Goal: Task Accomplishment & Management: Use online tool/utility

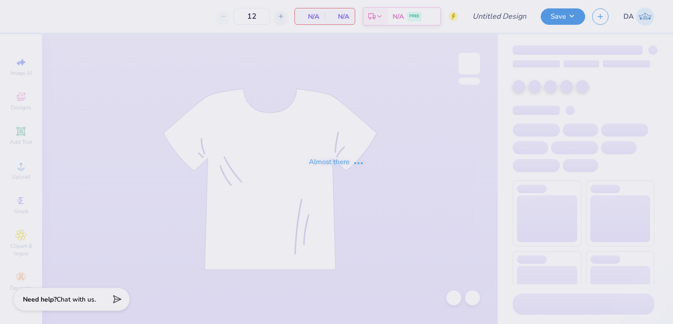
type input "KD Council merch"
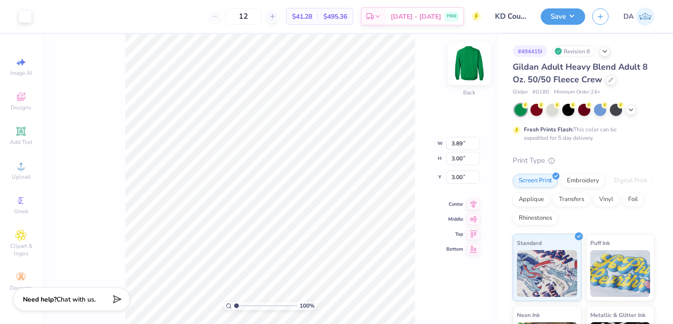
click at [474, 63] on img at bounding box center [469, 63] width 37 height 37
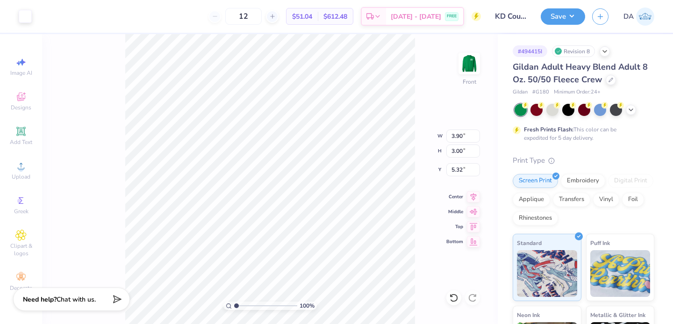
type input "8.79"
type input "6.77"
click at [475, 197] on icon at bounding box center [474, 195] width 6 height 8
type input "9.49"
type input "7.31"
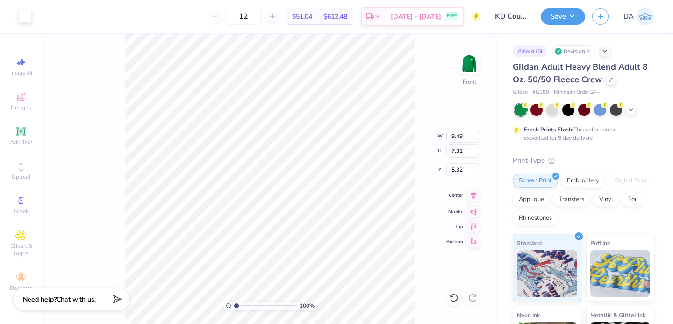
click at [469, 195] on icon at bounding box center [473, 195] width 13 height 11
click at [573, 14] on button "Save" at bounding box center [563, 15] width 44 height 16
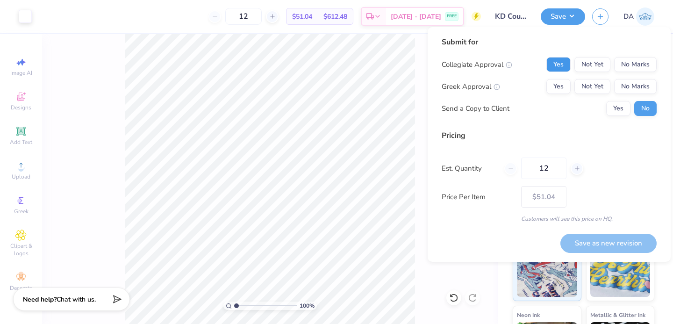
click at [556, 63] on button "Yes" at bounding box center [559, 64] width 24 height 15
click at [628, 65] on button "No Marks" at bounding box center [635, 64] width 43 height 15
click at [560, 86] on button "Yes" at bounding box center [559, 86] width 24 height 15
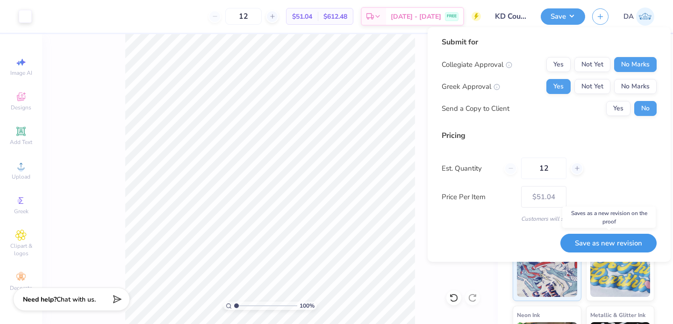
click at [624, 241] on button "Save as new revision" at bounding box center [609, 243] width 96 height 19
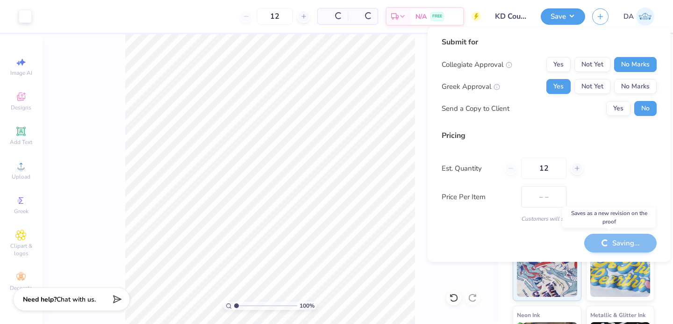
type input "$51.04"
